Goal: Task Accomplishment & Management: Manage account settings

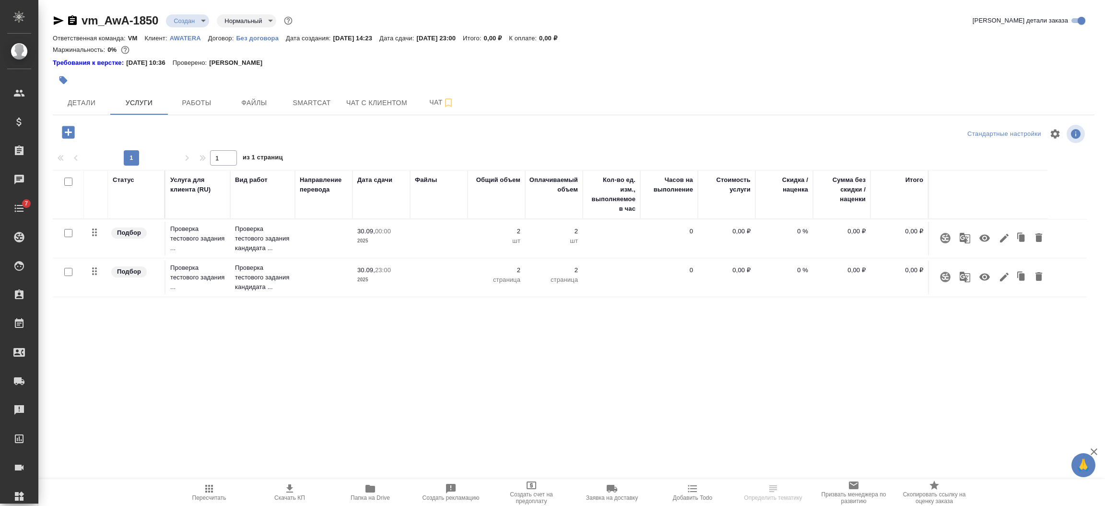
click at [269, 366] on div "Статус Услуга для клиента (RU) Вид работ Направление перевода Дата сдачи Файлы …" at bounding box center [570, 273] width 1034 height 206
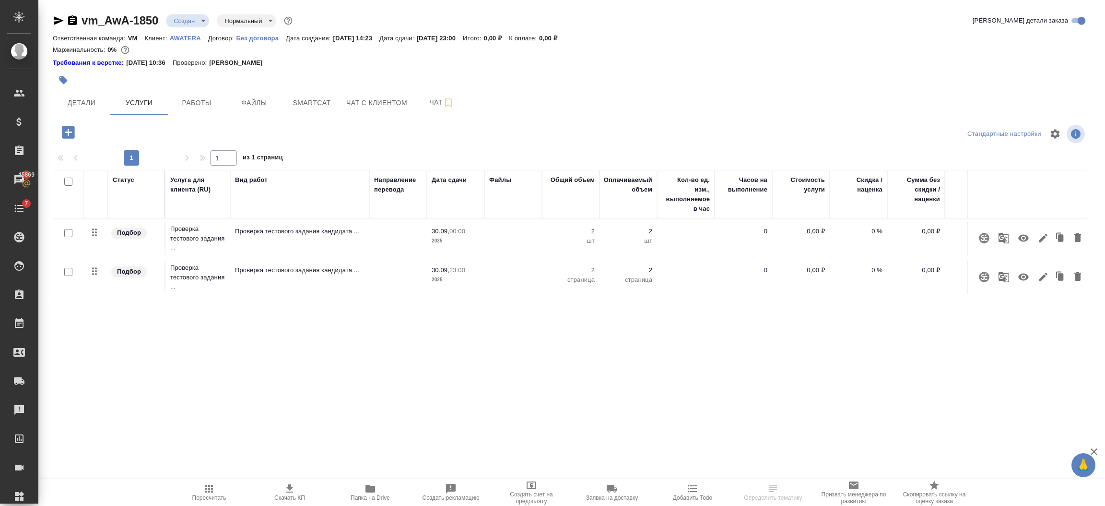
drag, startPoint x: 295, startPoint y: 181, endPoint x: 369, endPoint y: 187, distance: 74.5
click at [369, 187] on div at bounding box center [369, 194] width 1 height 48
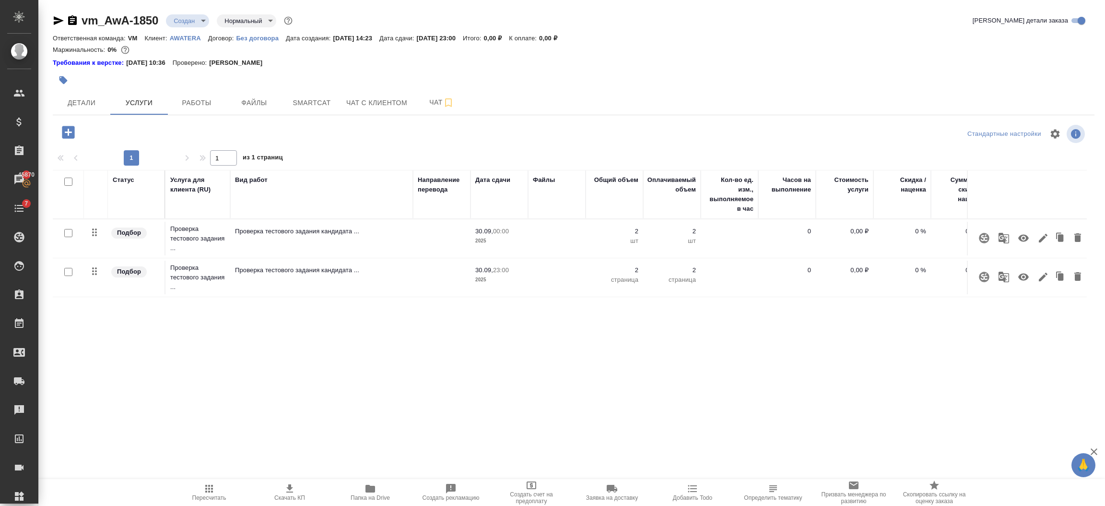
drag, startPoint x: 369, startPoint y: 191, endPoint x: 392, endPoint y: 189, distance: 23.2
click at [413, 190] on div at bounding box center [413, 194] width 1 height 48
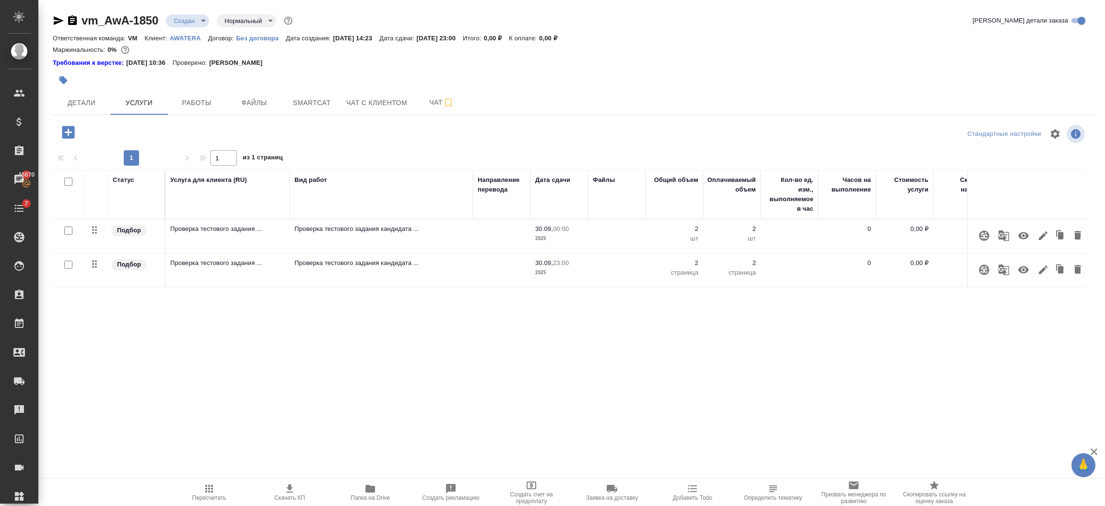
drag, startPoint x: 229, startPoint y: 177, endPoint x: 289, endPoint y: 180, distance: 59.6
click at [289, 180] on div at bounding box center [289, 194] width 1 height 48
click at [1044, 270] on icon "button" at bounding box center [1043, 269] width 9 height 9
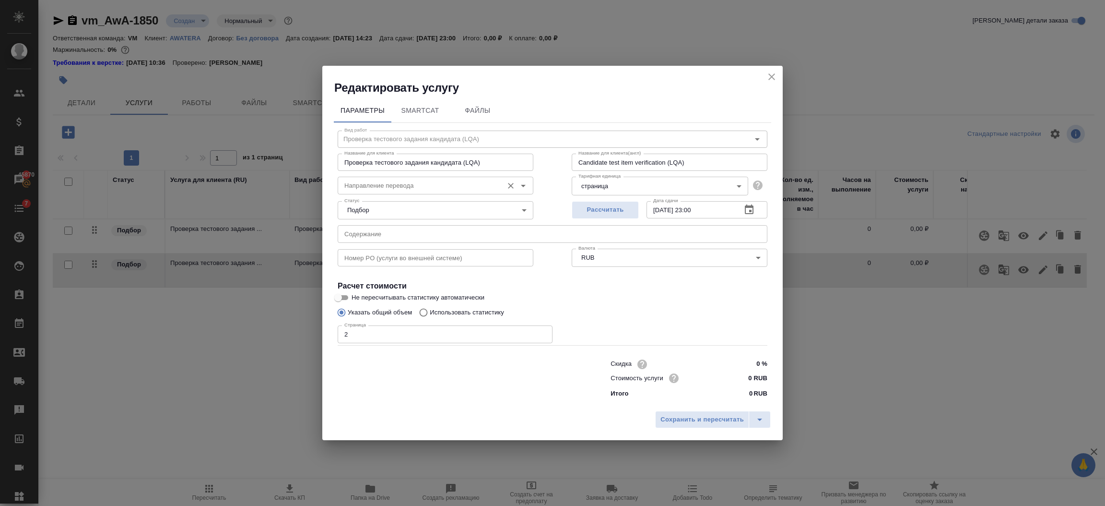
click at [421, 187] on input "Направление перевода" at bounding box center [420, 185] width 158 height 12
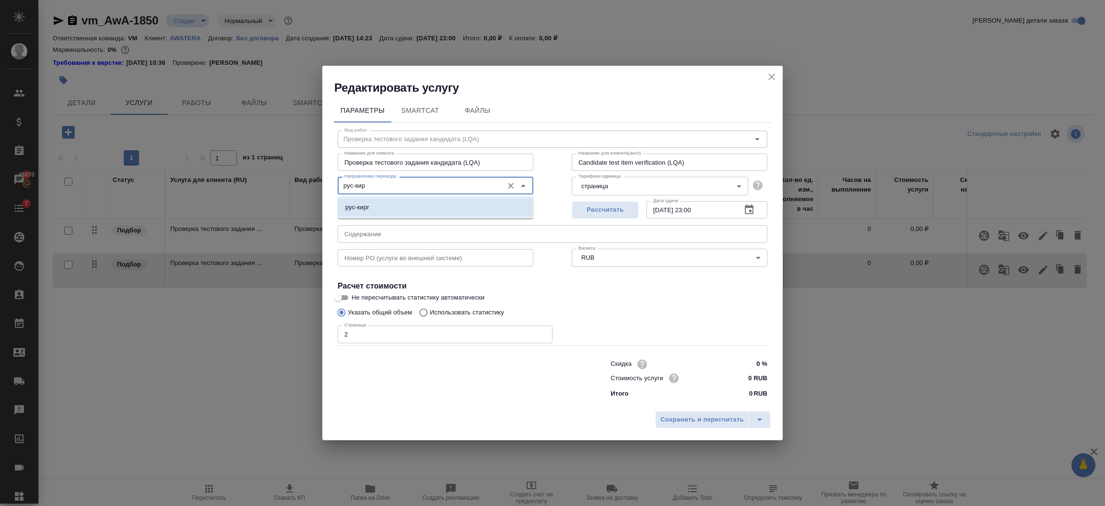
click at [402, 204] on li "рус-кирг" at bounding box center [436, 207] width 196 height 17
type input "рус-кирг"
click at [685, 431] on div "Сохранить и пересчитать" at bounding box center [552, 423] width 461 height 34
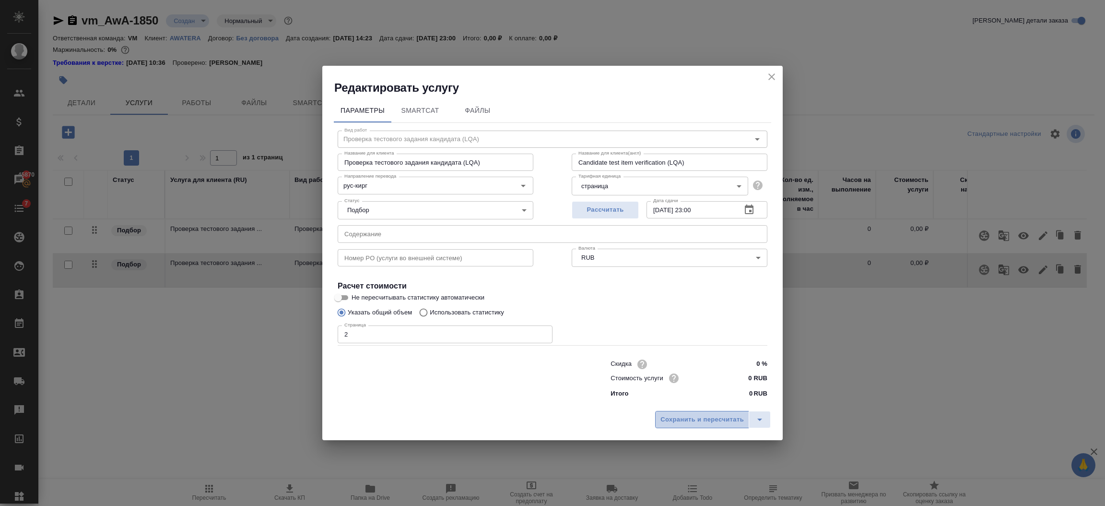
click at [685, 422] on span "Сохранить и пересчитать" at bounding box center [702, 419] width 83 height 11
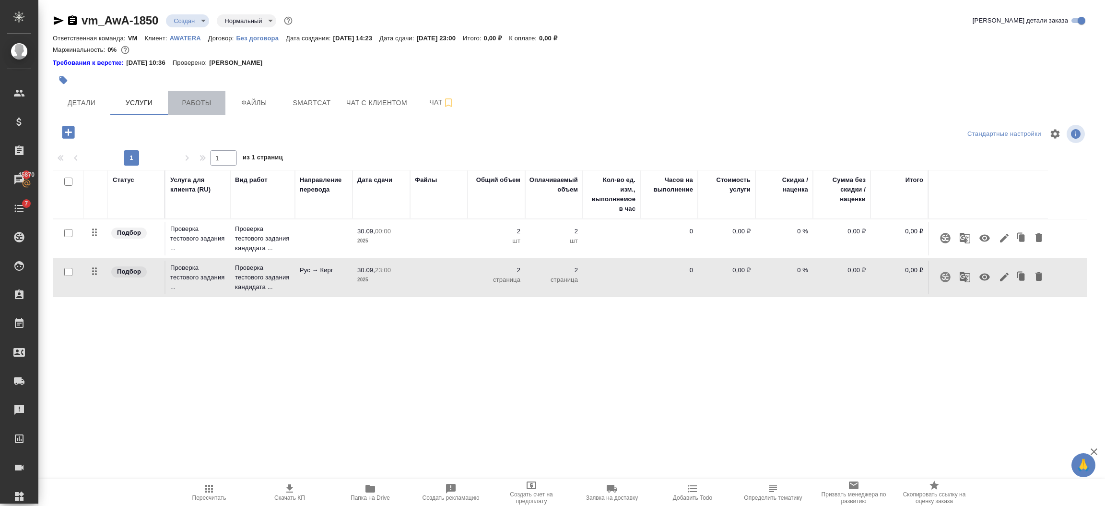
click at [192, 103] on span "Работы" at bounding box center [197, 103] width 46 height 12
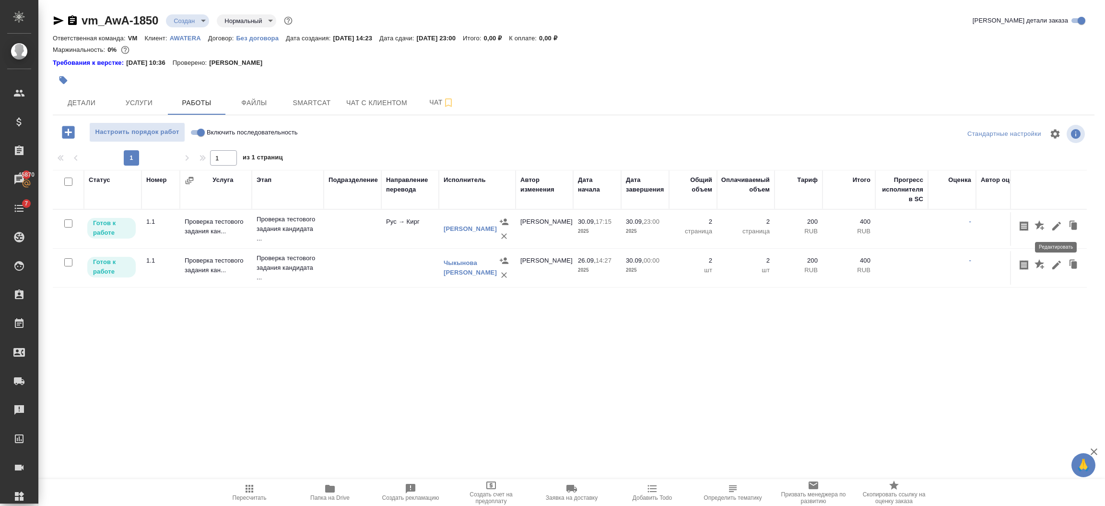
click at [1053, 227] on icon "button" at bounding box center [1057, 226] width 12 height 12
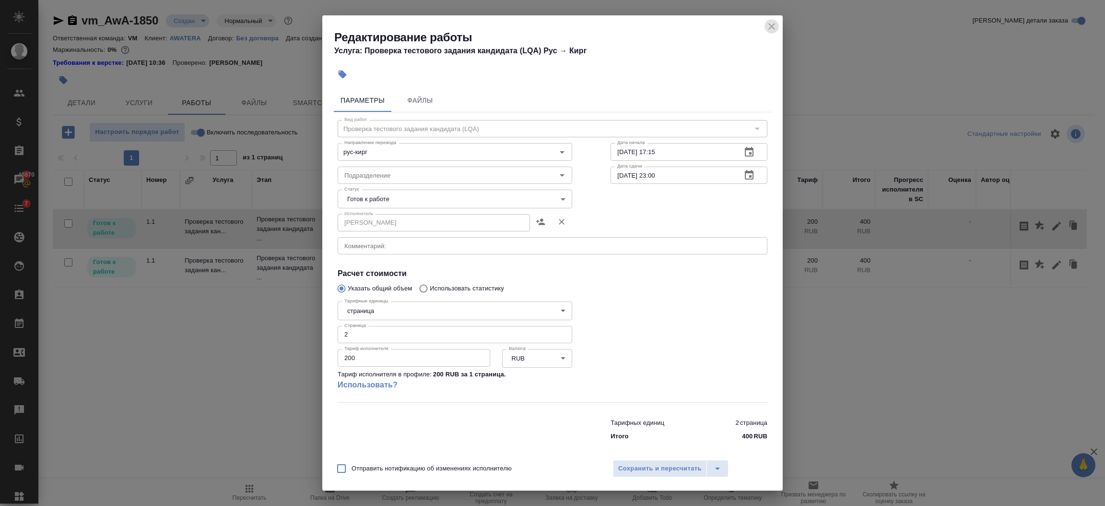
click at [771, 25] on icon "close" at bounding box center [772, 27] width 12 height 12
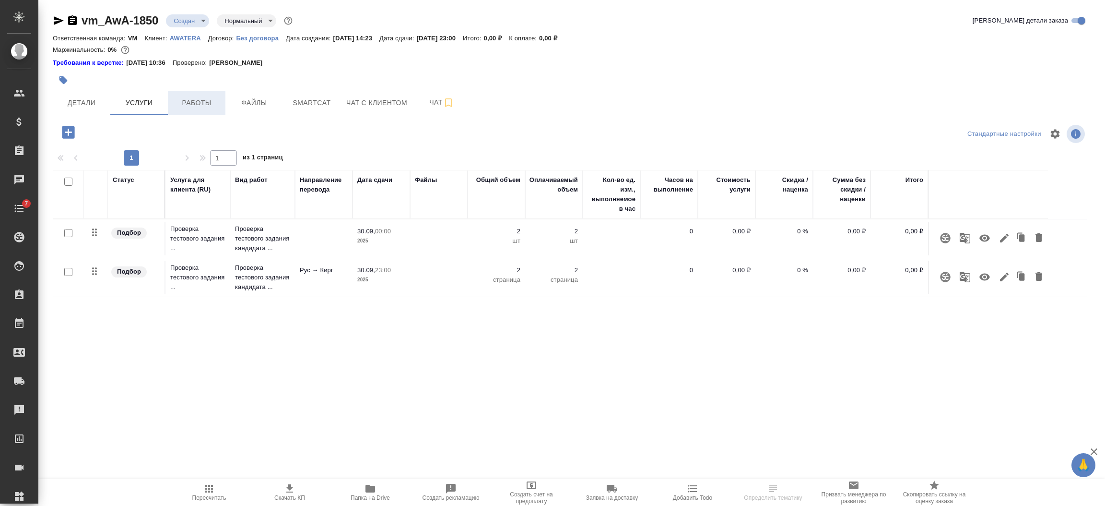
click at [200, 101] on span "Работы" at bounding box center [197, 103] width 46 height 12
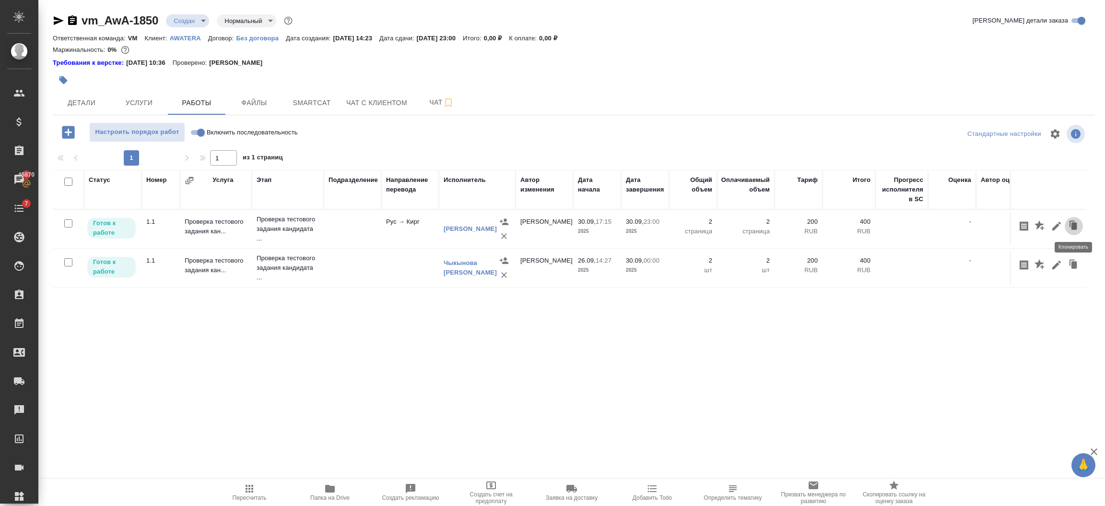
click at [1070, 225] on icon "button" at bounding box center [1072, 224] width 5 height 6
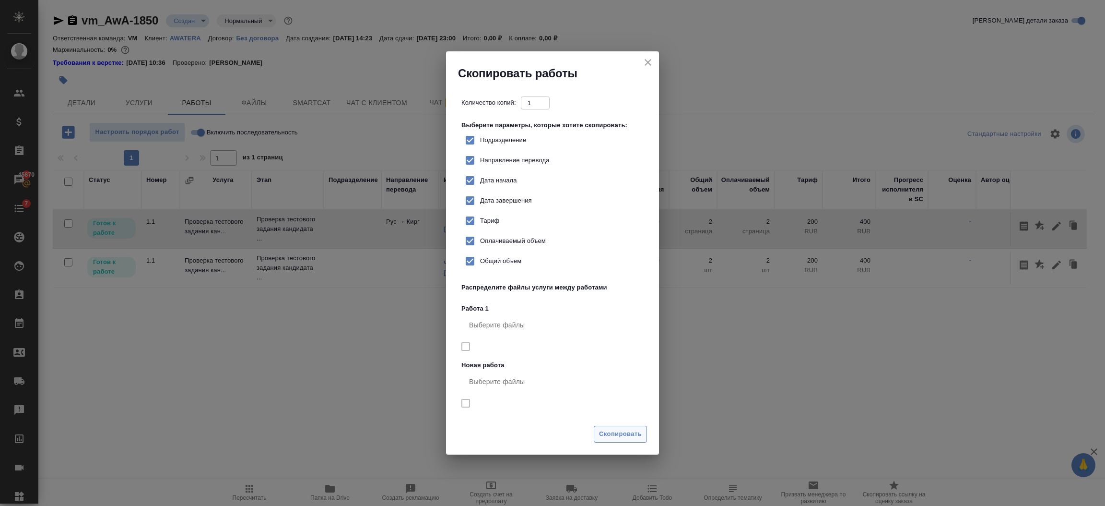
click at [614, 431] on span "Скопировать" at bounding box center [620, 433] width 43 height 11
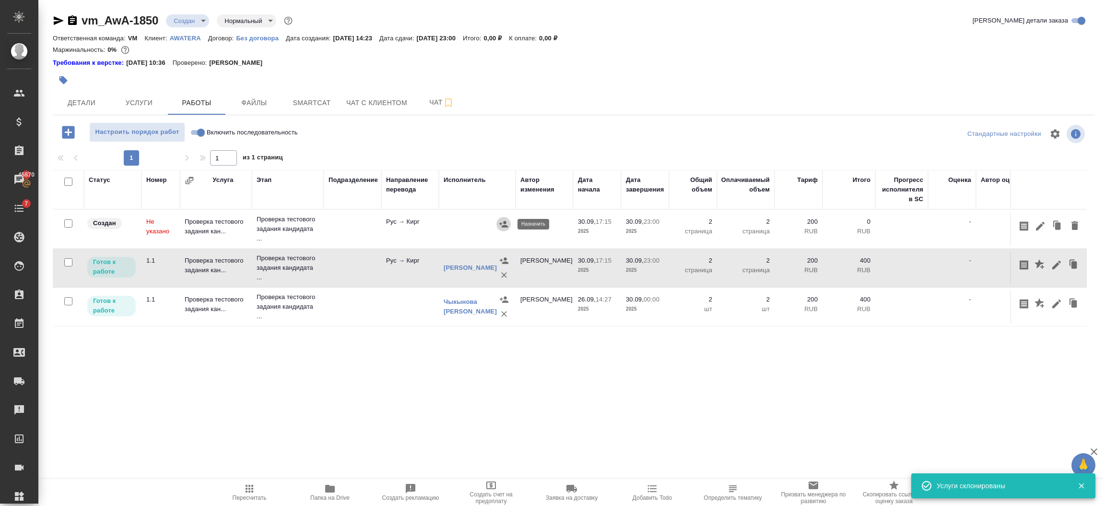
click at [502, 220] on icon "button" at bounding box center [504, 224] width 10 height 10
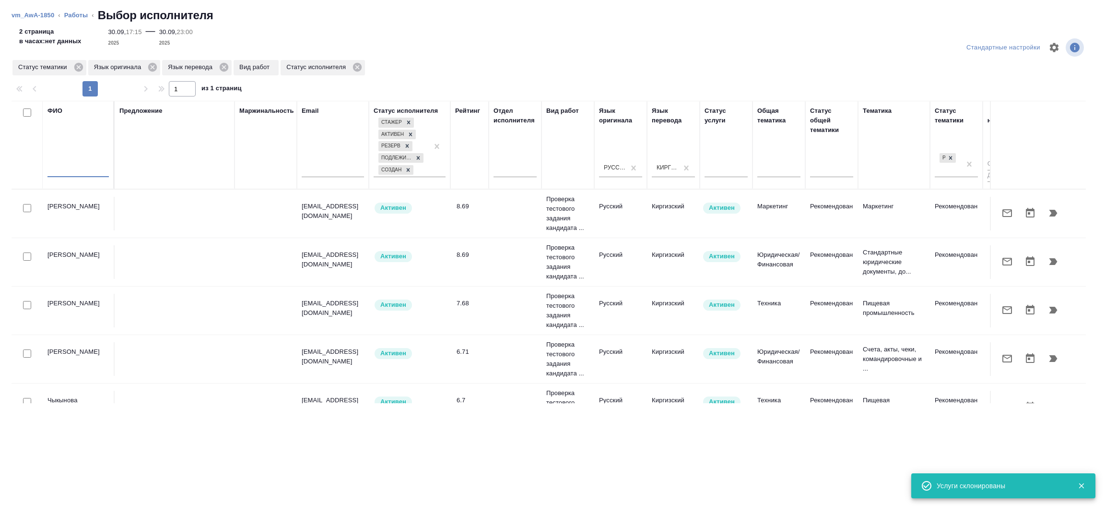
click at [71, 167] on input "text" at bounding box center [77, 171] width 61 height 12
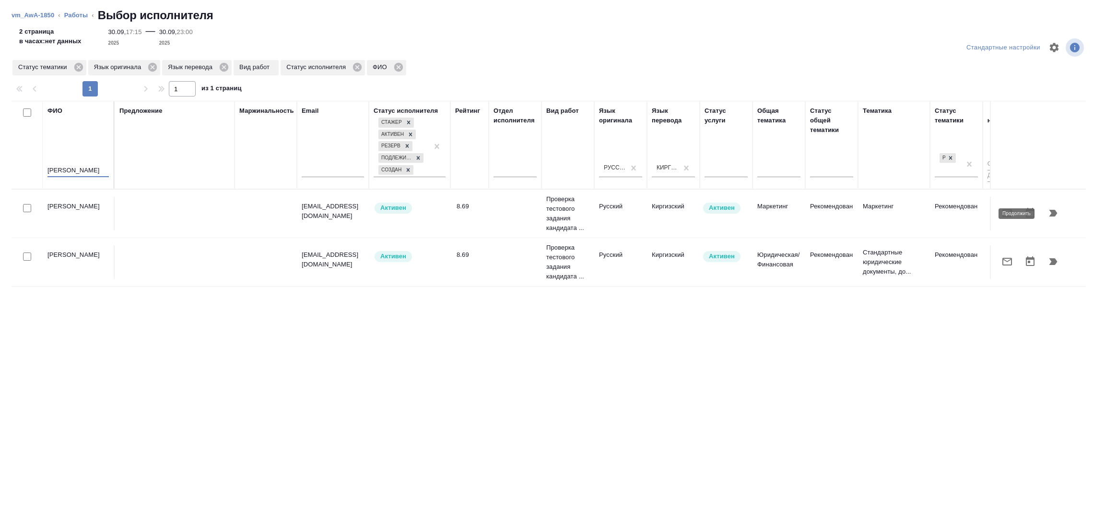
type input "Султанов"
click at [1053, 215] on icon "button" at bounding box center [1054, 213] width 8 height 7
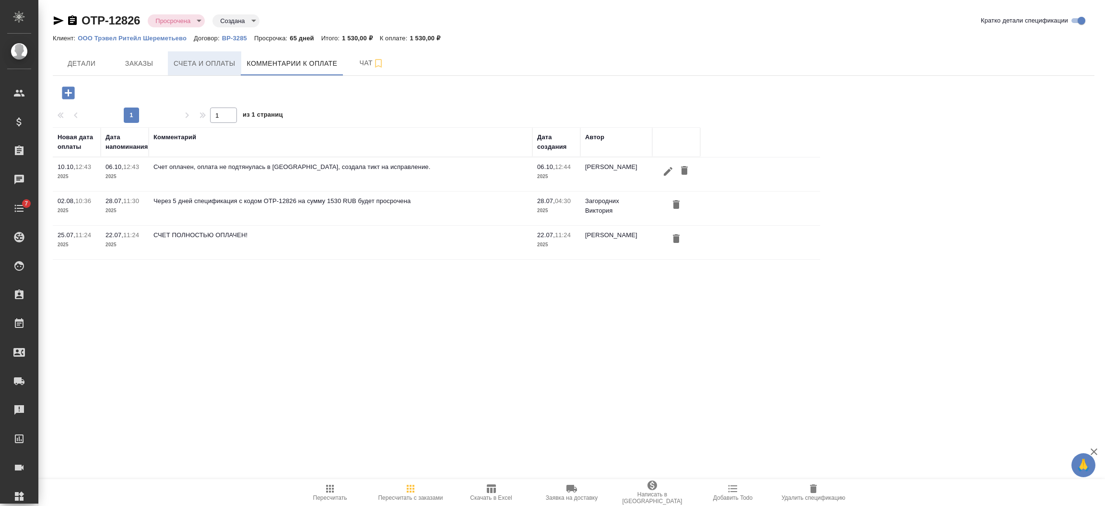
click at [172, 62] on button "Счета и оплаты" at bounding box center [204, 63] width 73 height 24
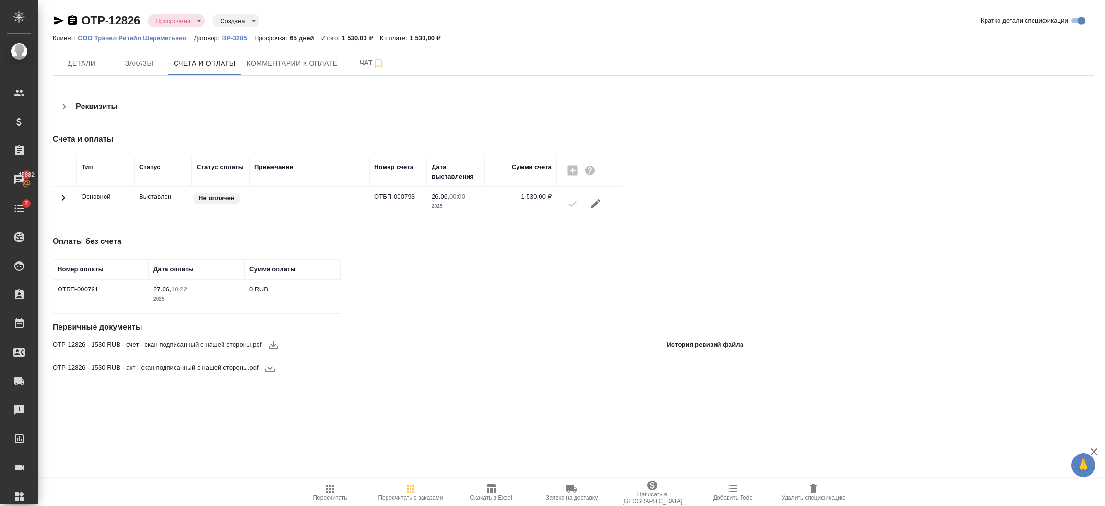
click at [76, 18] on icon "button" at bounding box center [72, 20] width 9 height 10
click at [57, 22] on icon "button" at bounding box center [59, 20] width 10 height 9
click at [956, 477] on div ".cls-1 fill:#fff; AWATERA Semenets Irina Клиенты Спецификации Заказы Чаты 7 Tod…" at bounding box center [552, 253] width 1105 height 506
